Goal: Transaction & Acquisition: Book appointment/travel/reservation

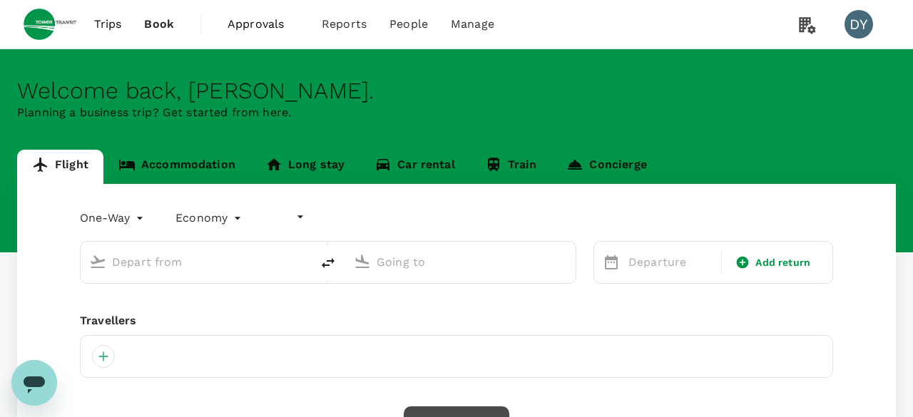
type input "undefined, undefined (any)"
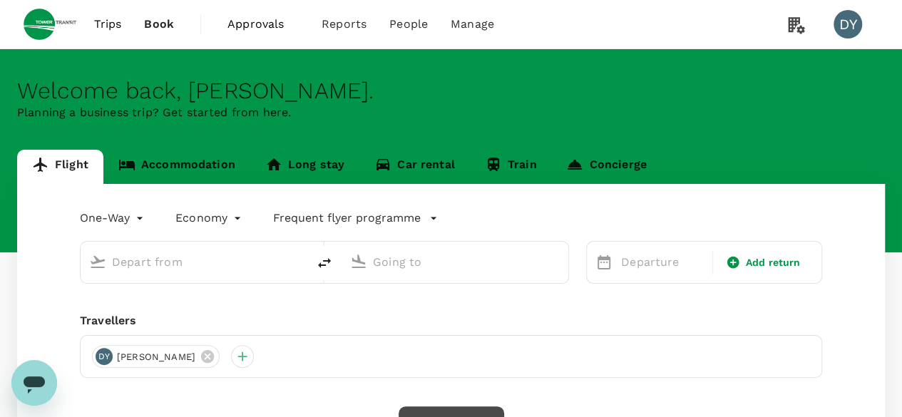
type input "roundtrip"
type input "Singapore Changi (SIN)"
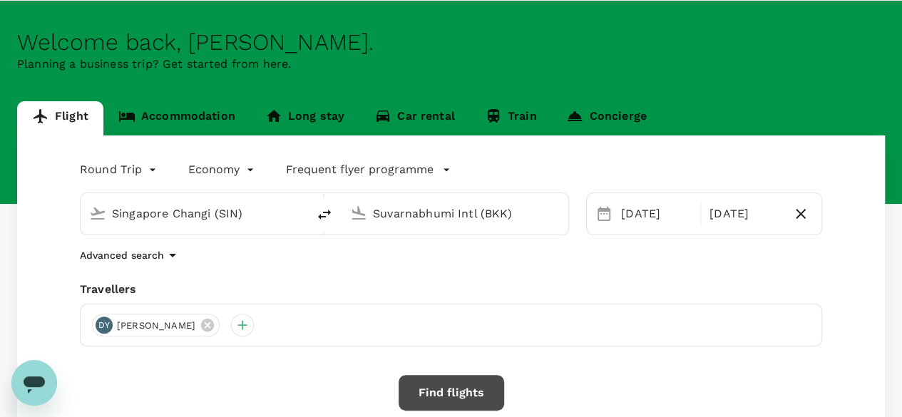
scroll to position [71, 0]
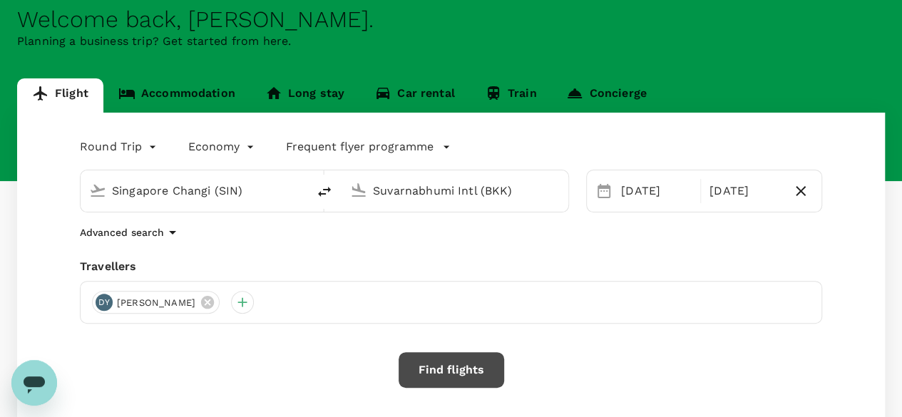
click at [426, 190] on input "Suvarnabhumi Intl (BKK)" at bounding box center [455, 191] width 165 height 22
click at [375, 210] on div "Suvarnabhumi Intl (BKK)" at bounding box center [455, 190] width 227 height 41
click at [375, 193] on input "Suvarnabhumi Intl (BKK)" at bounding box center [455, 191] width 165 height 22
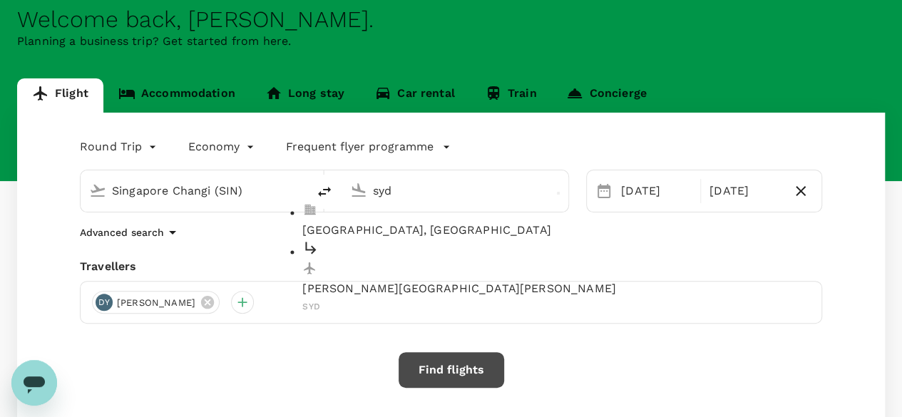
click at [389, 240] on div "[PERSON_NAME][GEOGRAPHIC_DATA][PERSON_NAME] SYD" at bounding box center [466, 278] width 328 height 76
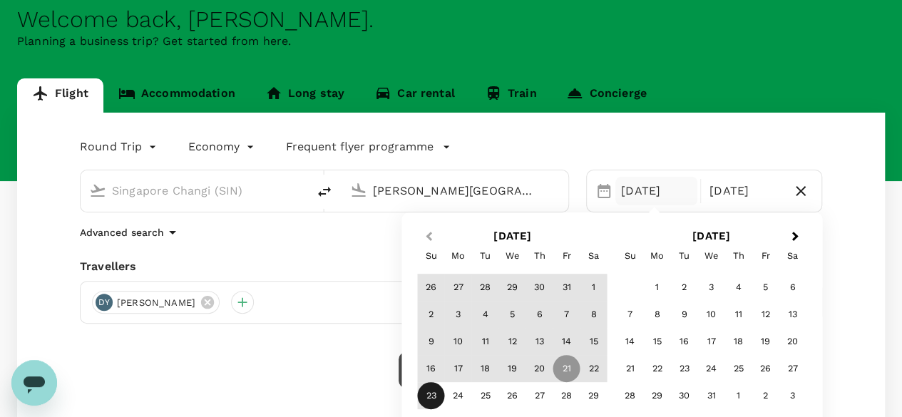
type input "[PERSON_NAME][GEOGRAPHIC_DATA][PERSON_NAME] (SYD)"
click at [429, 235] on span "Previous Month" at bounding box center [429, 237] width 0 height 16
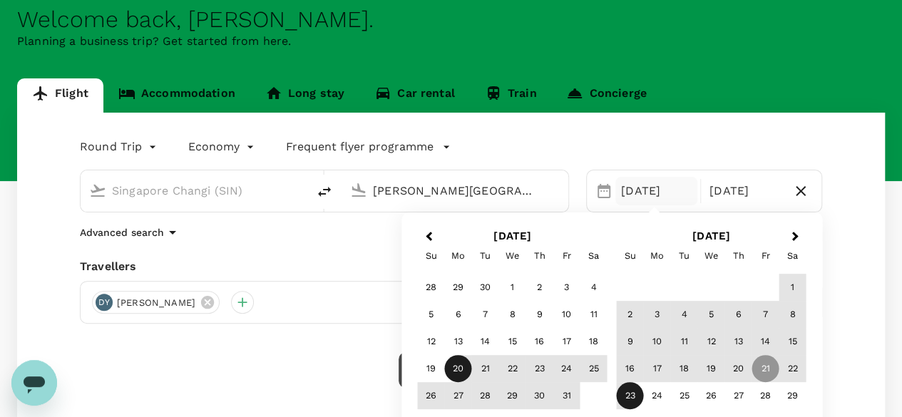
click at [458, 364] on div "20" at bounding box center [458, 368] width 27 height 27
